Goal: Find contact information: Find contact information

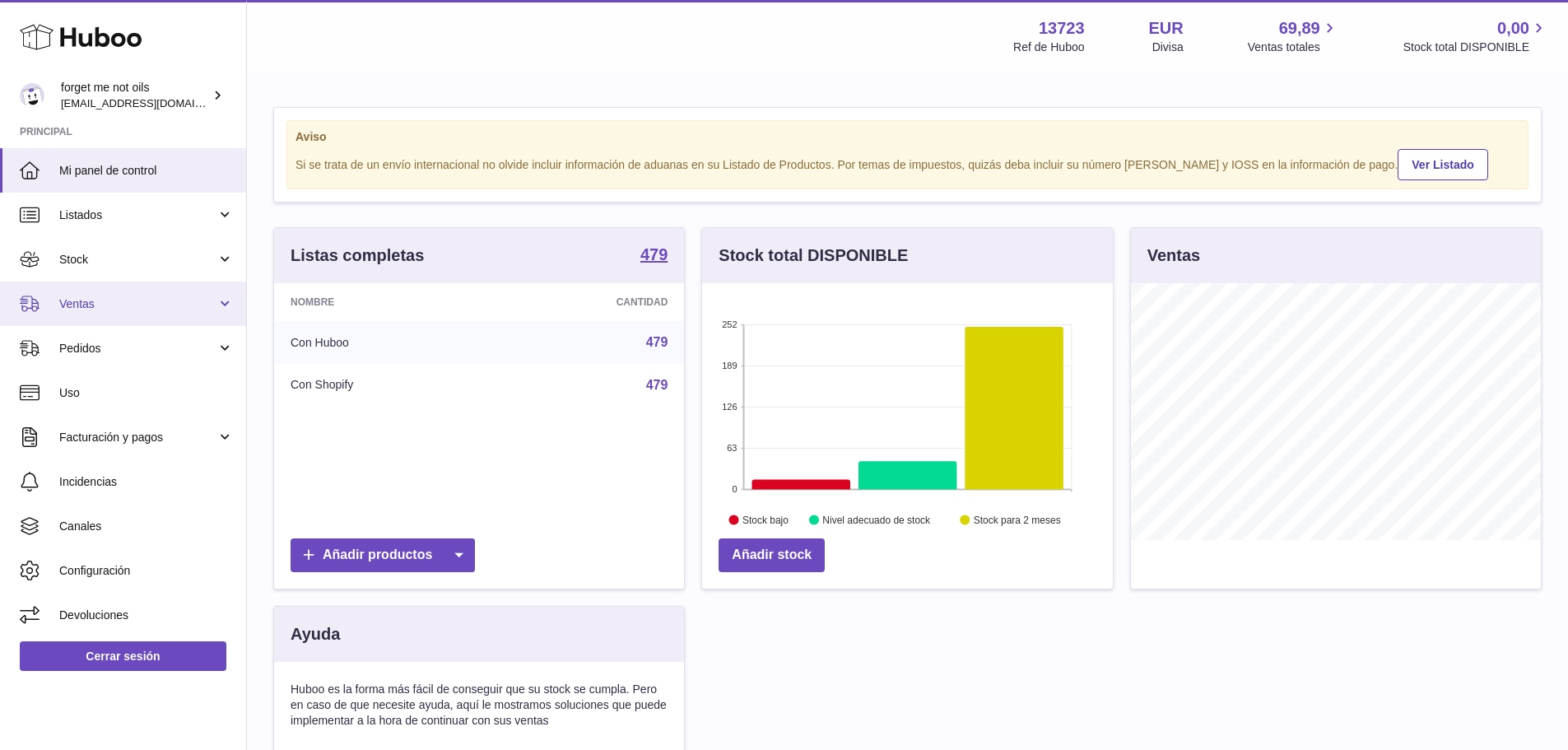
scroll to position [257, 411]
click at [76, 302] on span "Ventas" at bounding box center [137, 304] width 157 height 16
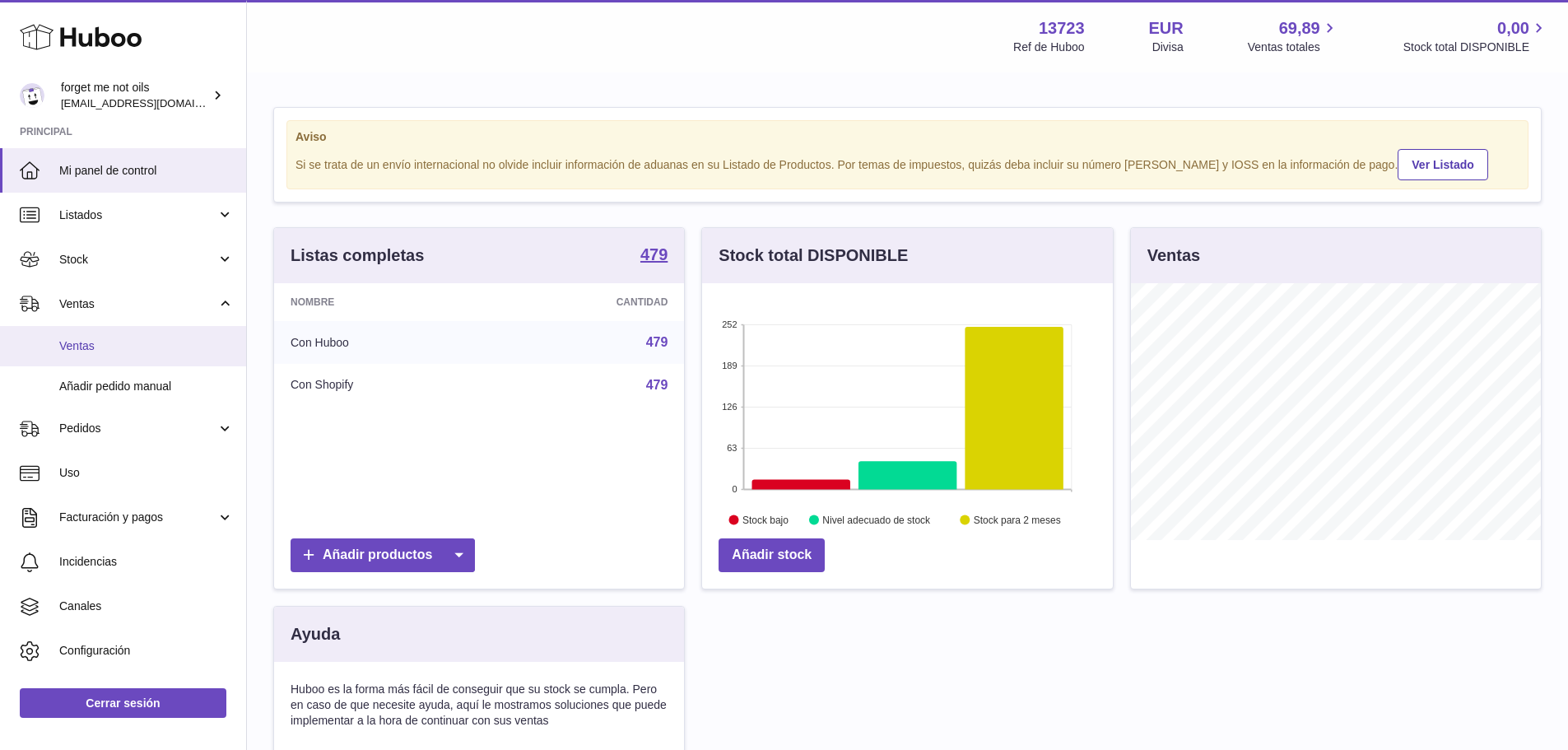
click at [96, 348] on span "Ventas" at bounding box center [146, 346] width 174 height 16
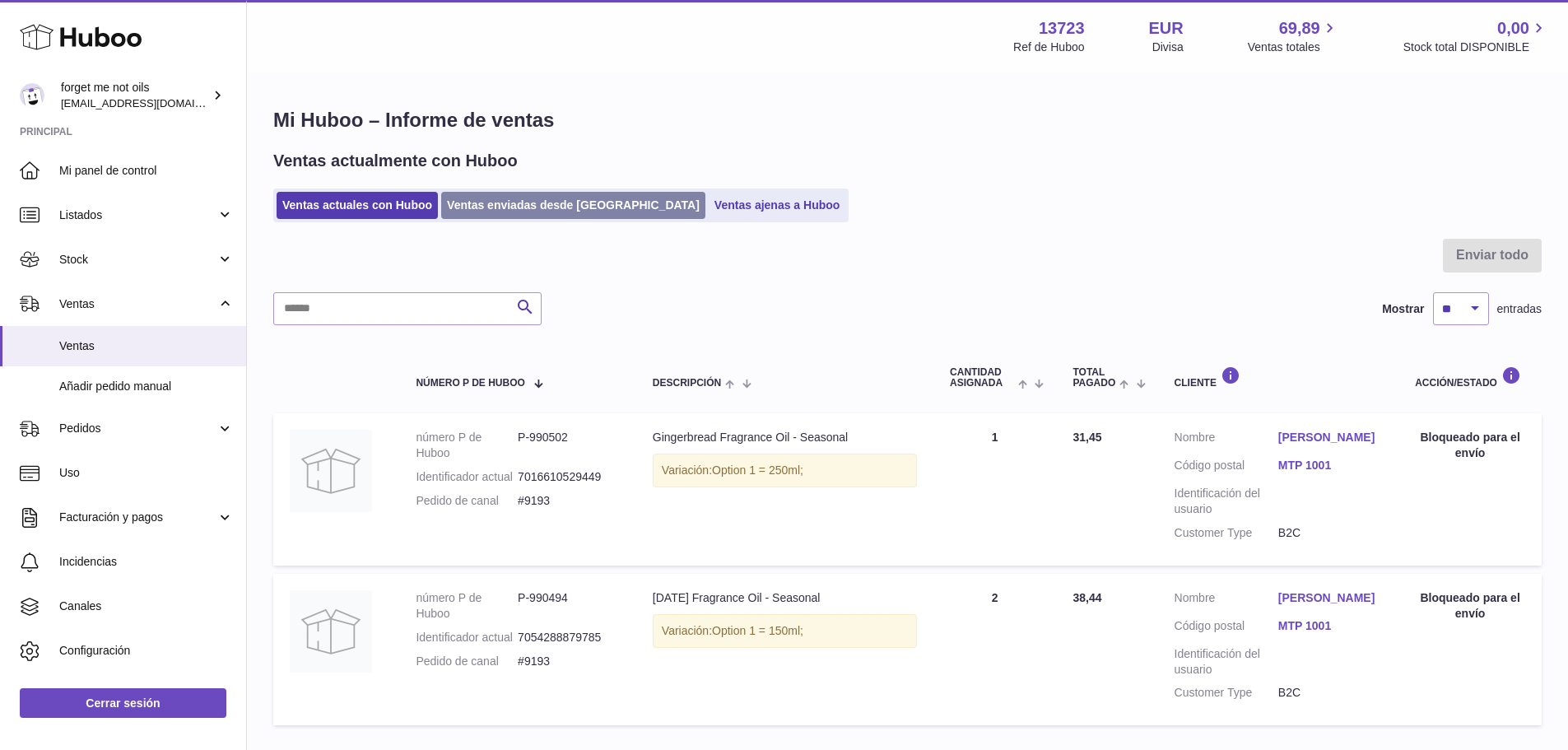
click at [527, 205] on link "Ventas enviadas desde [GEOGRAPHIC_DATA]" at bounding box center [573, 205] width 264 height 28
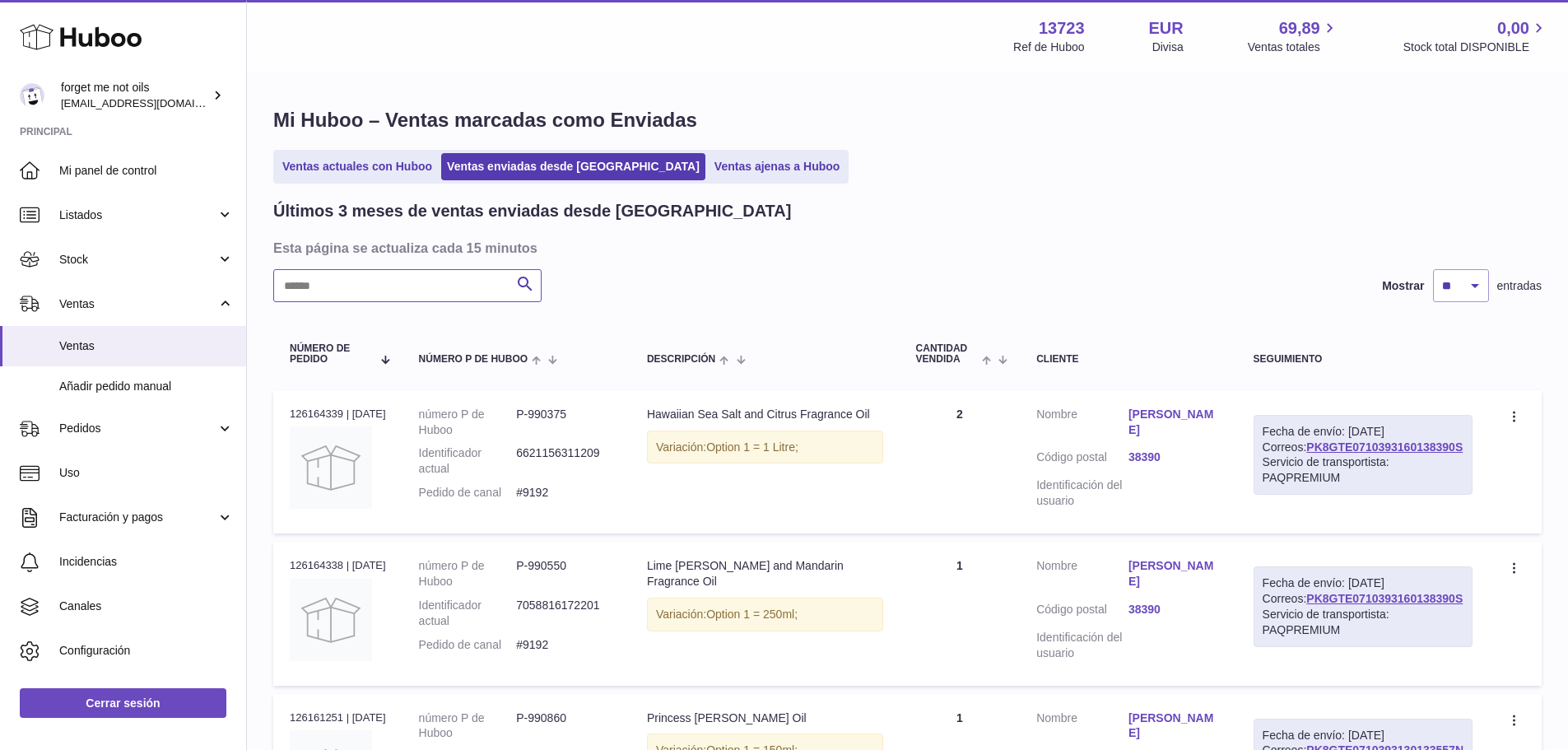
click at [497, 282] on input "text" at bounding box center [407, 286] width 268 height 33
paste input "****"
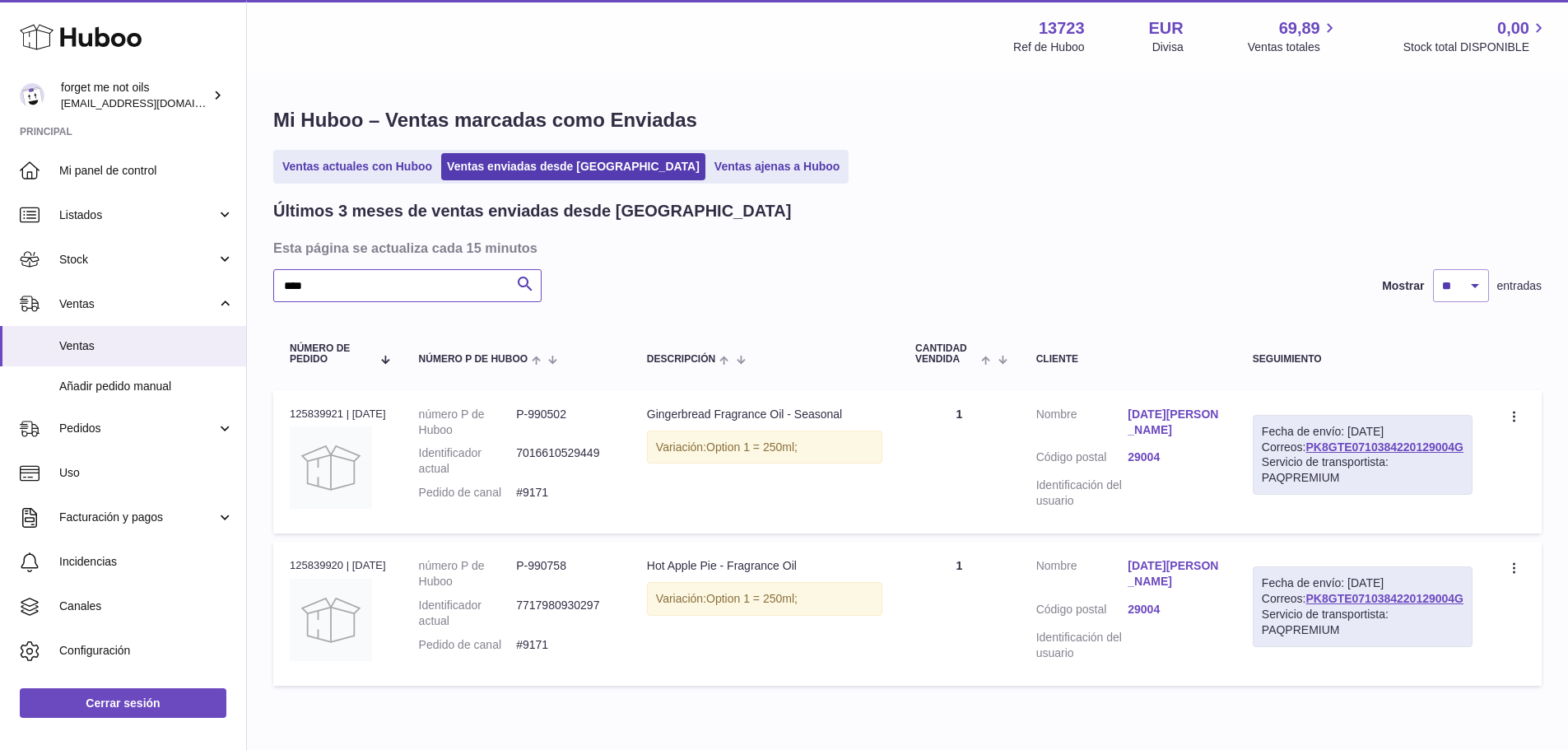
type input "****"
click at [1186, 406] on td "Cliente Nombre Lucia Suarez Código postal 29004 Identificación del usuario" at bounding box center [1128, 462] width 217 height 143
click at [1186, 412] on link "Lucia Suarez" at bounding box center [1174, 422] width 92 height 32
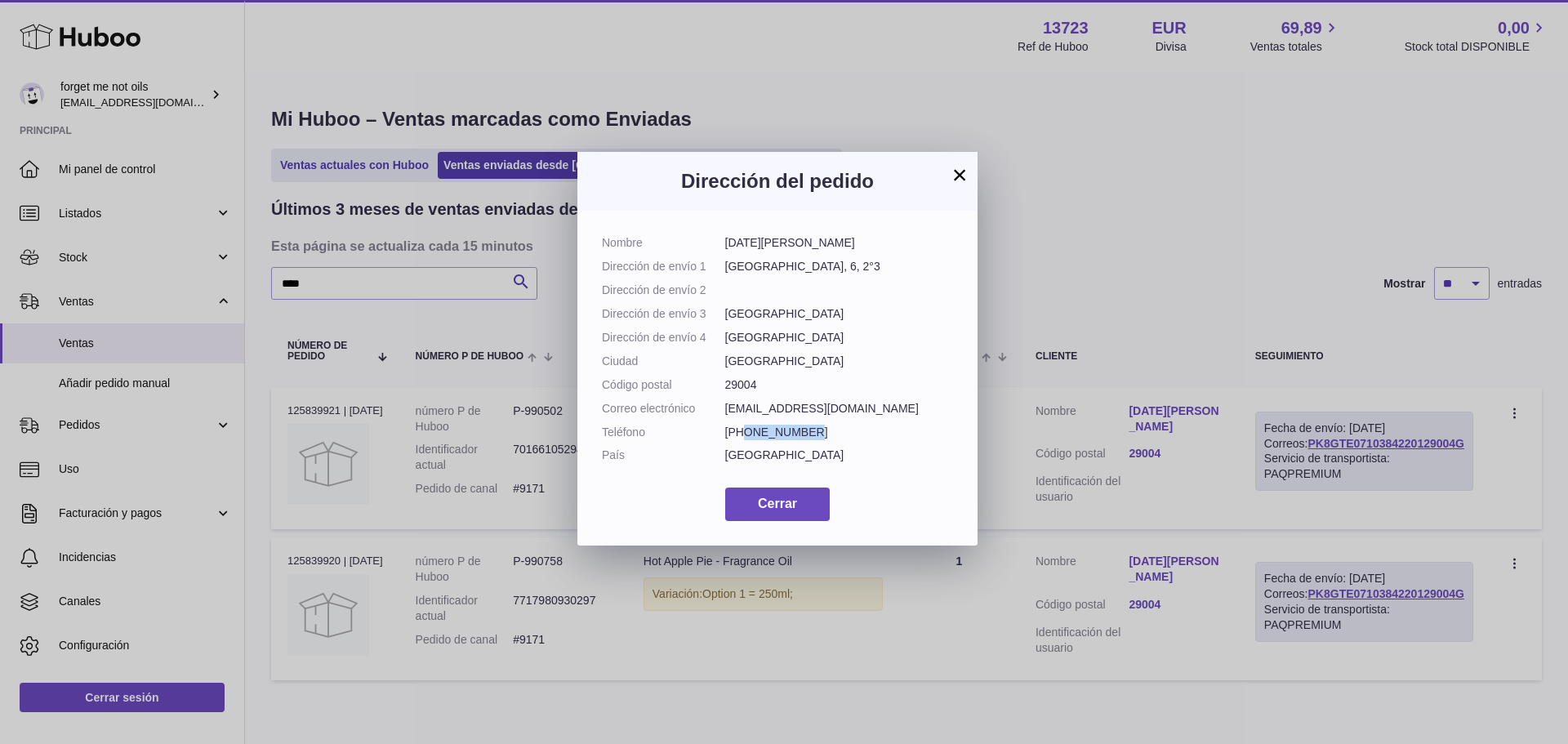
drag, startPoint x: 810, startPoint y: 477, endPoint x: 750, endPoint y: 475, distance: 60.0
click at [750, 441] on dd "+34646553104" at bounding box center [840, 432] width 229 height 16
